Goal: Information Seeking & Learning: Learn about a topic

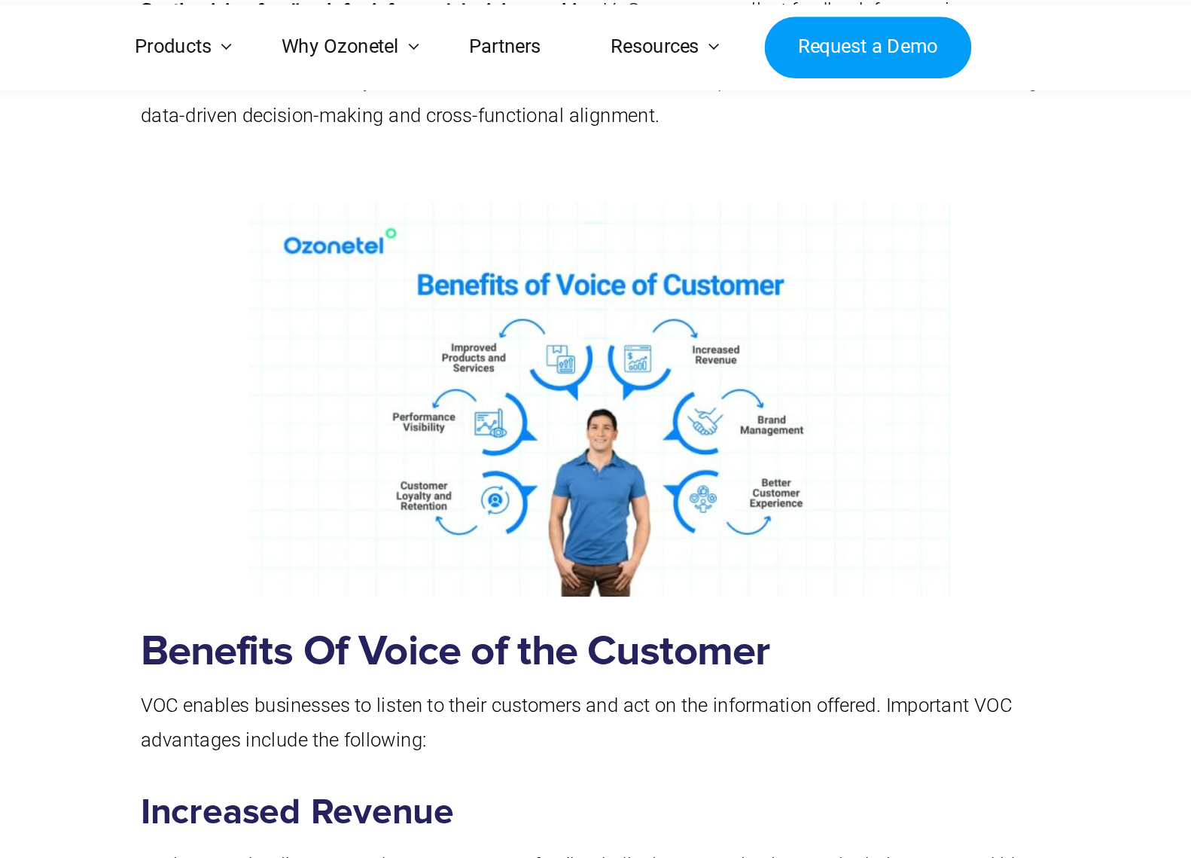
scroll to position [1582, 0]
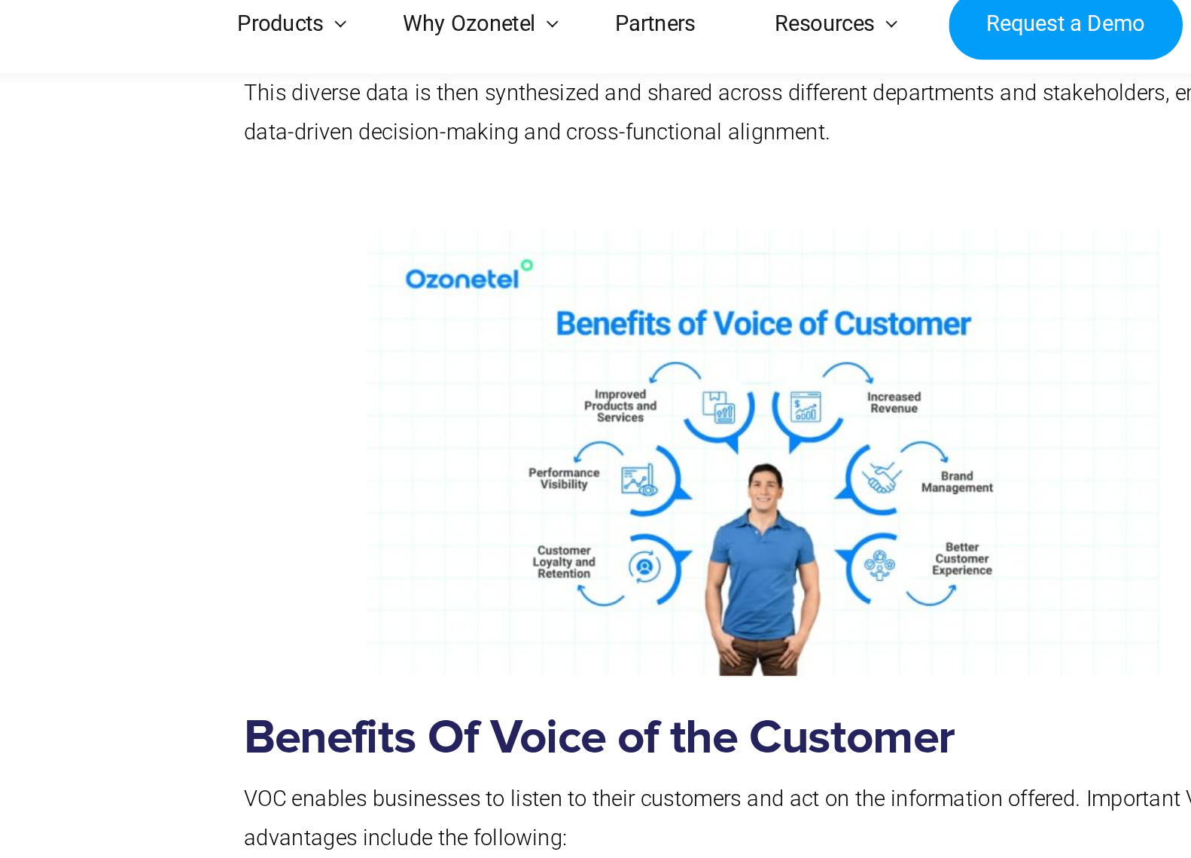
drag, startPoint x: 206, startPoint y: 216, endPoint x: 215, endPoint y: 212, distance: 10.1
click at [206, 216] on div at bounding box center [216, 667] width 166 height 1064
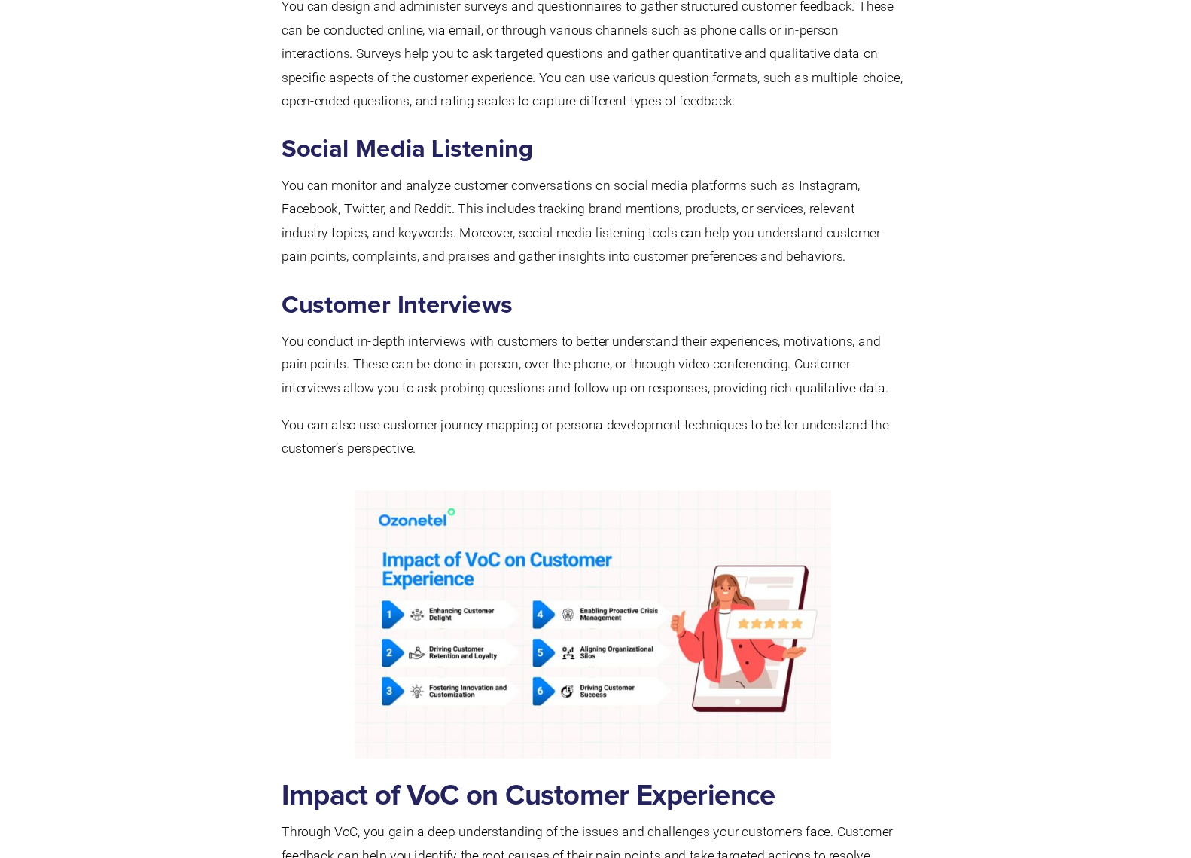
scroll to position [3351, 0]
